Goal: Task Accomplishment & Management: Manage account settings

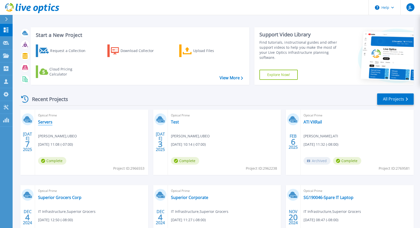
click at [47, 122] on link "Servers" at bounding box center [45, 121] width 14 height 5
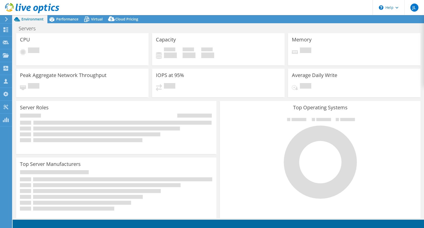
select select "USD"
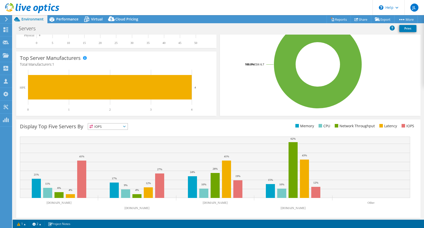
scroll to position [109, 0]
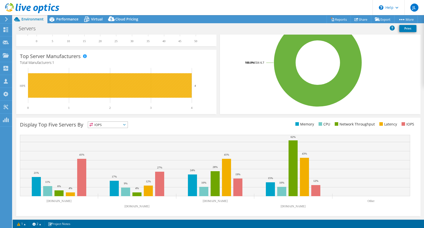
click at [195, 85] on text "4" at bounding box center [195, 85] width 2 height 3
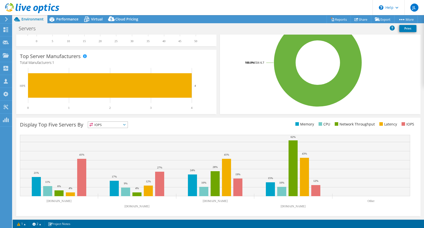
click at [23, 86] on text "HPE" at bounding box center [23, 86] width 6 height 4
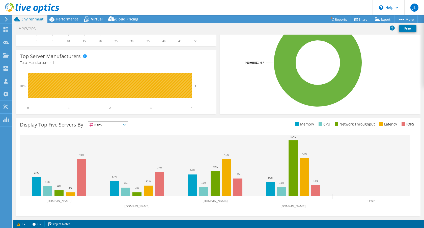
click at [71, 88] on rect at bounding box center [110, 85] width 164 height 24
click at [61, 82] on rect at bounding box center [110, 85] width 164 height 24
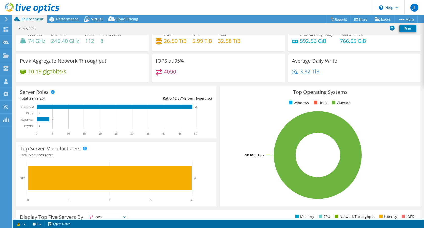
scroll to position [8, 0]
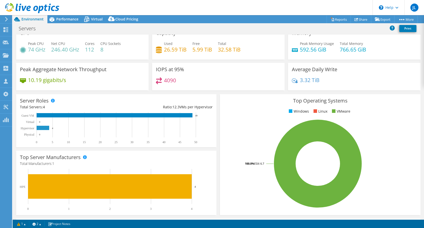
click at [45, 128] on rect at bounding box center [43, 128] width 13 height 4
click at [53, 128] on text "4" at bounding box center [52, 128] width 1 height 3
click at [45, 129] on rect at bounding box center [43, 128] width 13 height 4
click at [45, 127] on rect at bounding box center [43, 128] width 13 height 4
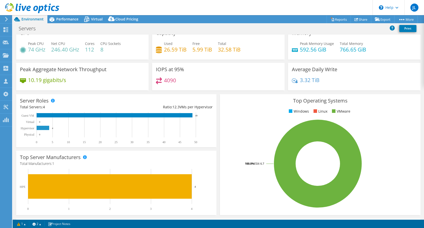
click at [45, 127] on rect at bounding box center [43, 128] width 13 height 4
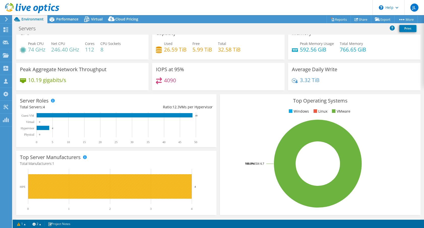
click at [58, 189] on rect at bounding box center [110, 186] width 164 height 24
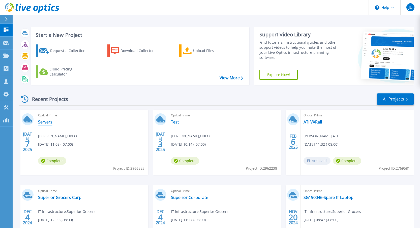
click at [43, 122] on link "Servers" at bounding box center [45, 121] width 14 height 5
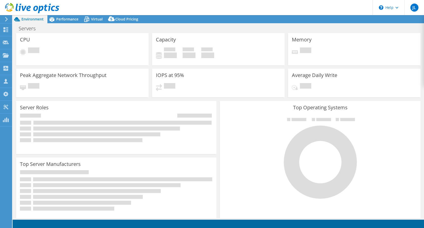
select select "USD"
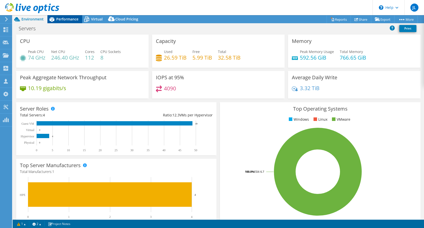
click at [64, 20] on span "Performance" at bounding box center [67, 19] width 22 height 5
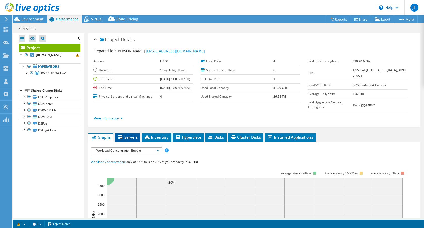
click at [135, 134] on span "Servers" at bounding box center [127, 136] width 20 height 5
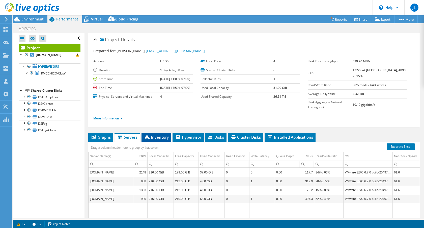
click at [153, 133] on li "Inventory" at bounding box center [156, 137] width 30 height 9
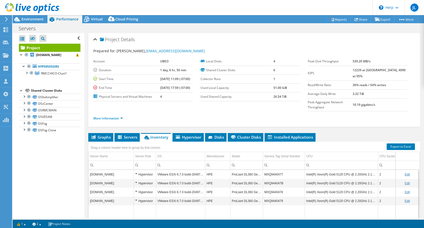
click at [243, 170] on td "ProLiant DL360 Gen10" at bounding box center [246, 174] width 33 height 9
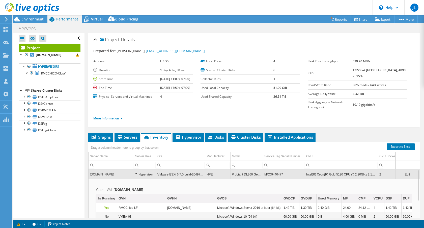
click at [250, 170] on td "ProLiant DL360 Gen10" at bounding box center [246, 174] width 33 height 9
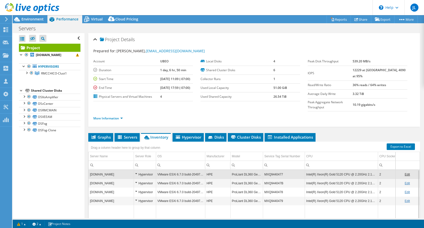
click at [269, 170] on td "MXQ9440477" at bounding box center [284, 174] width 42 height 9
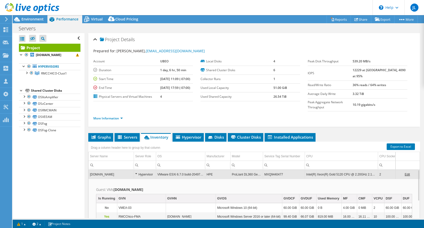
click at [269, 170] on td "MXQ9440477" at bounding box center [284, 174] width 42 height 9
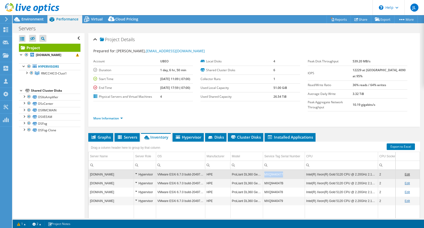
click at [269, 170] on td "MXQ9440477" at bounding box center [284, 174] width 42 height 9
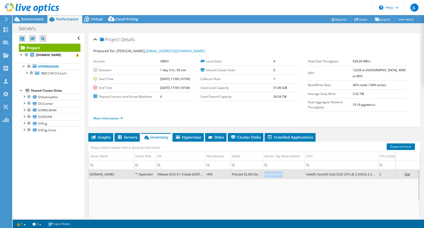
click at [269, 170] on td "MXQ9440477" at bounding box center [284, 174] width 42 height 9
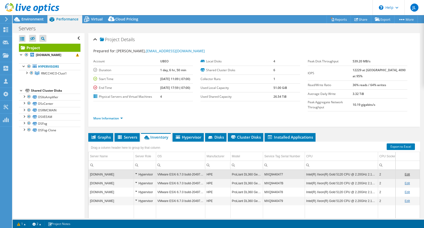
click at [269, 170] on td "MXQ9440477" at bounding box center [284, 174] width 42 height 9
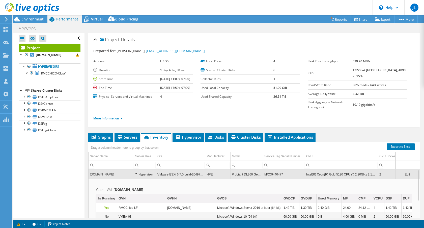
click at [269, 170] on td "MXQ9440477" at bounding box center [284, 174] width 42 height 9
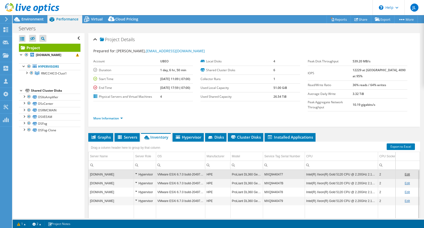
click at [269, 170] on td "MXQ9440477" at bounding box center [284, 174] width 42 height 9
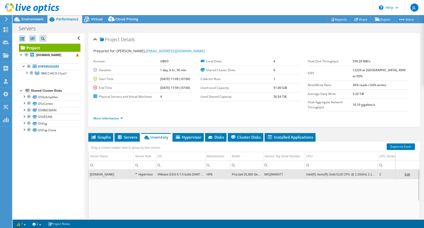
click at [269, 170] on td "MXQ9440477" at bounding box center [284, 174] width 42 height 9
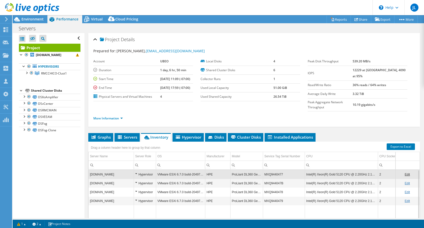
click at [269, 170] on td "MXQ9440477" at bounding box center [284, 174] width 42 height 9
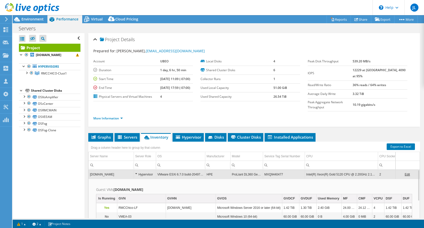
click at [269, 170] on td "MXQ9440477" at bounding box center [284, 174] width 42 height 9
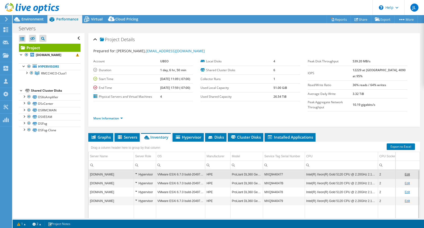
click at [269, 170] on td "MXQ9440477" at bounding box center [284, 174] width 42 height 9
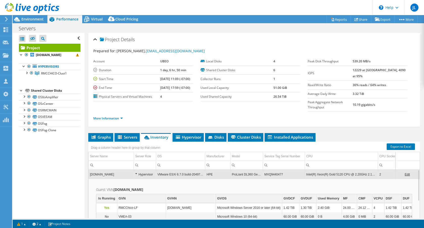
click at [269, 170] on td "MXQ9440477" at bounding box center [284, 174] width 42 height 9
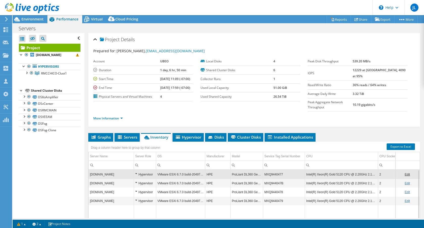
click at [269, 170] on td "MXQ9440477" at bounding box center [284, 174] width 42 height 9
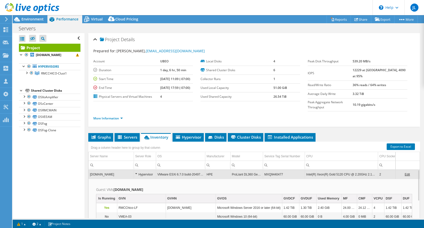
click at [282, 170] on td "MXQ9440477" at bounding box center [284, 174] width 42 height 9
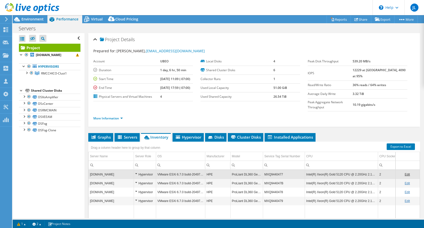
click at [279, 170] on td "MXQ9440477" at bounding box center [284, 174] width 42 height 9
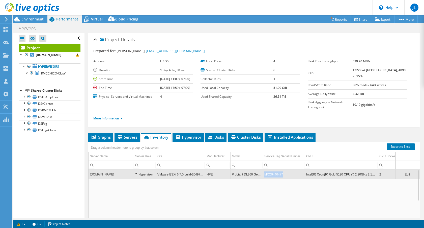
click at [279, 170] on td "MXQ9440477" at bounding box center [284, 174] width 42 height 9
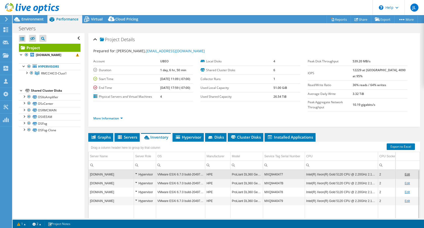
click at [279, 170] on td "MXQ9440477" at bounding box center [284, 174] width 42 height 9
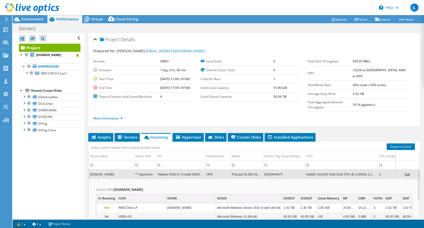
click at [279, 170] on td "MXQ9440477" at bounding box center [284, 174] width 42 height 9
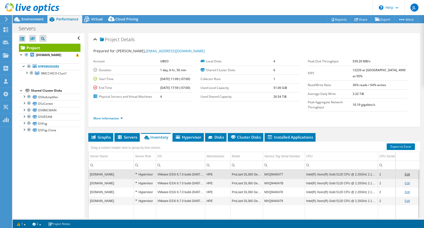
drag, startPoint x: 279, startPoint y: 165, endPoint x: 268, endPoint y: 164, distance: 10.9
click at [268, 170] on td "MXQ9440477" at bounding box center [284, 174] width 42 height 9
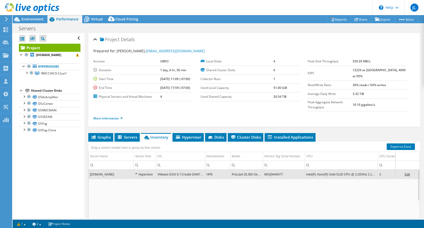
click at [268, 170] on td "MXQ9440477" at bounding box center [284, 174] width 42 height 9
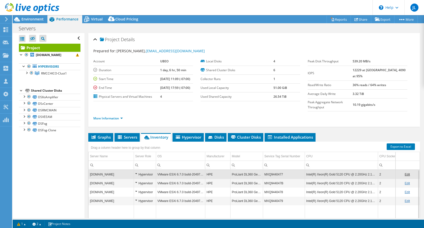
click at [268, 170] on td "MXQ9440477" at bounding box center [284, 174] width 42 height 9
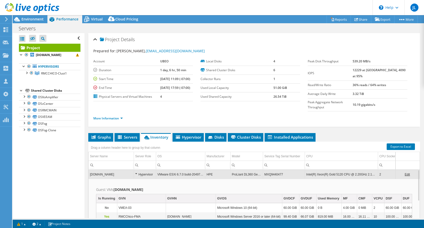
click at [268, 170] on td "MXQ9440477" at bounding box center [284, 174] width 42 height 9
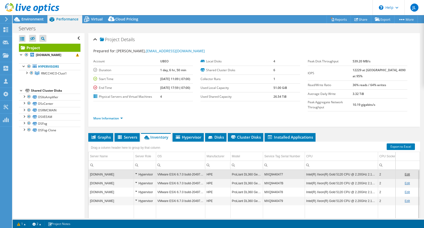
click at [268, 170] on td "MXQ9440477" at bounding box center [284, 174] width 42 height 9
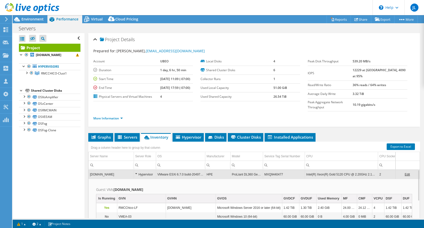
click at [268, 170] on td "MXQ9440477" at bounding box center [284, 174] width 42 height 9
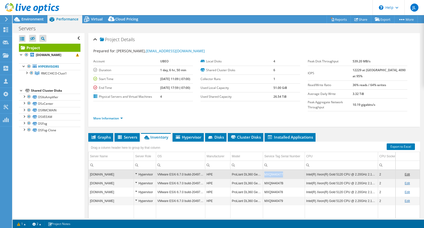
click at [268, 170] on td "MXQ9440477" at bounding box center [284, 174] width 42 height 9
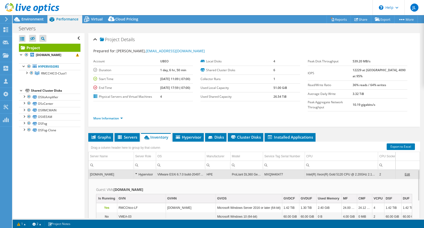
click at [404, 172] on link "Edit" at bounding box center [406, 174] width 5 height 4
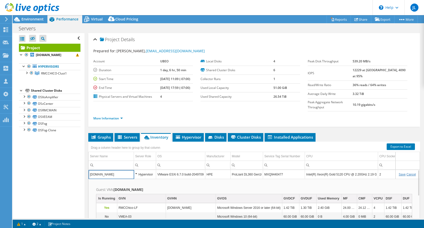
click at [276, 171] on input "MXQ9440477" at bounding box center [284, 174] width 42 height 7
